Goal: Find specific page/section: Find specific page/section

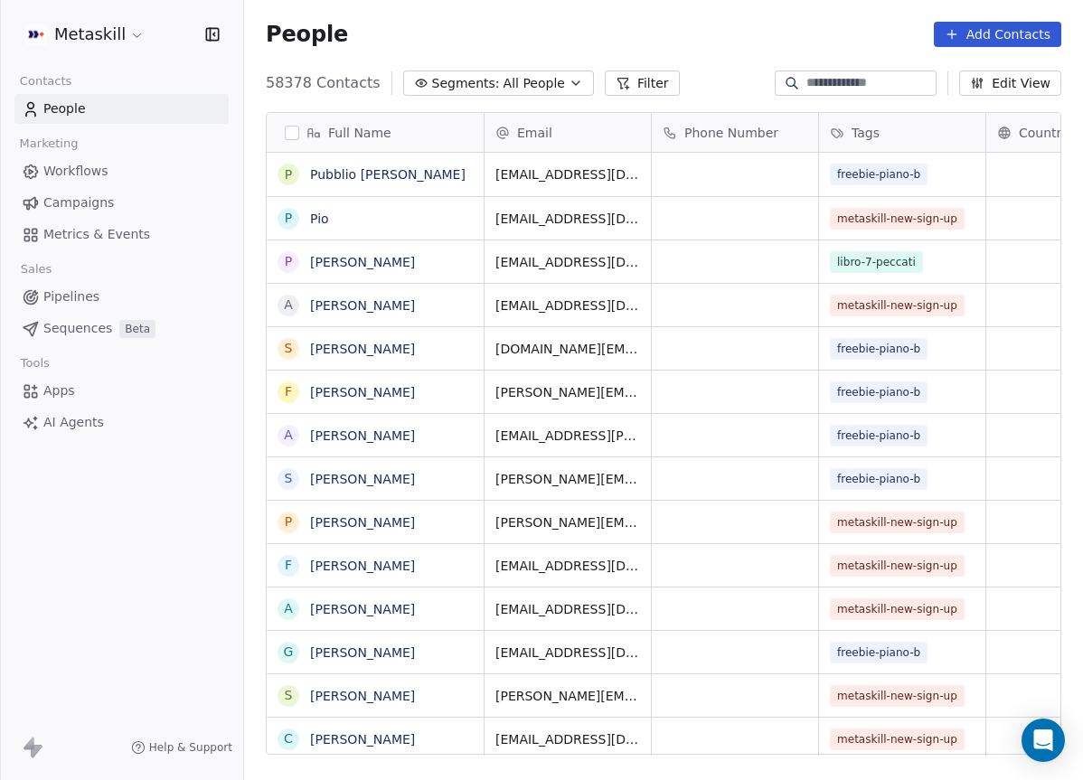
scroll to position [687, 839]
